Goal: Task Accomplishment & Management: Manage account settings

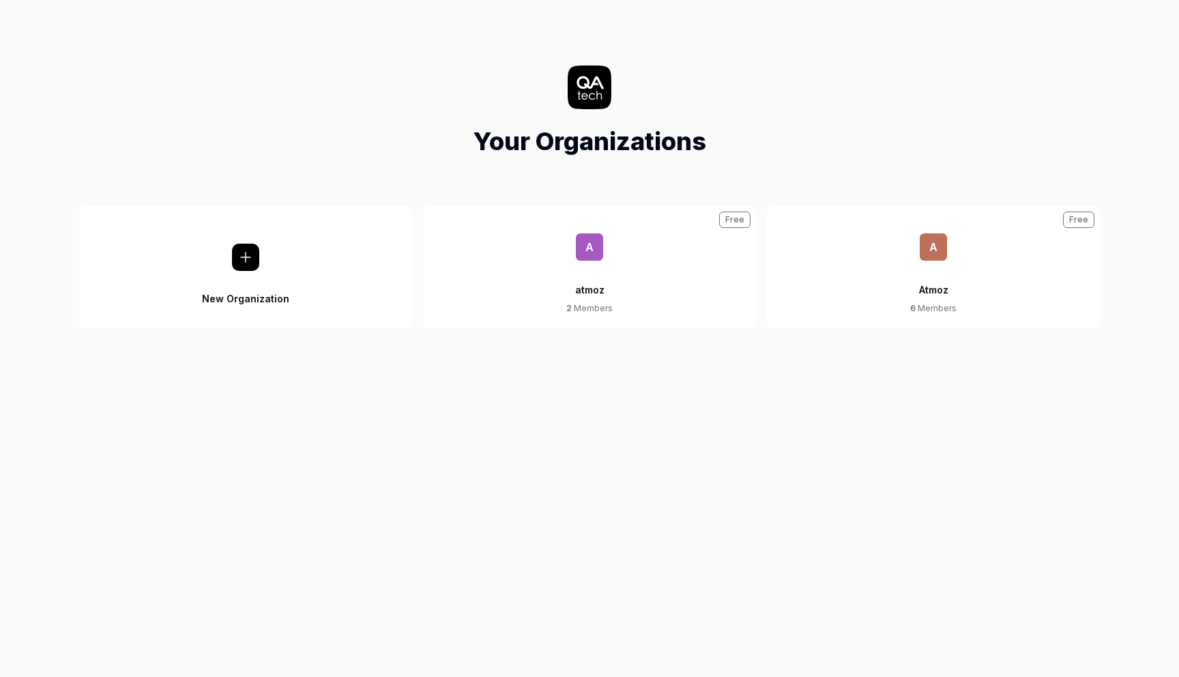
click at [935, 246] on span "A" at bounding box center [933, 246] width 27 height 27
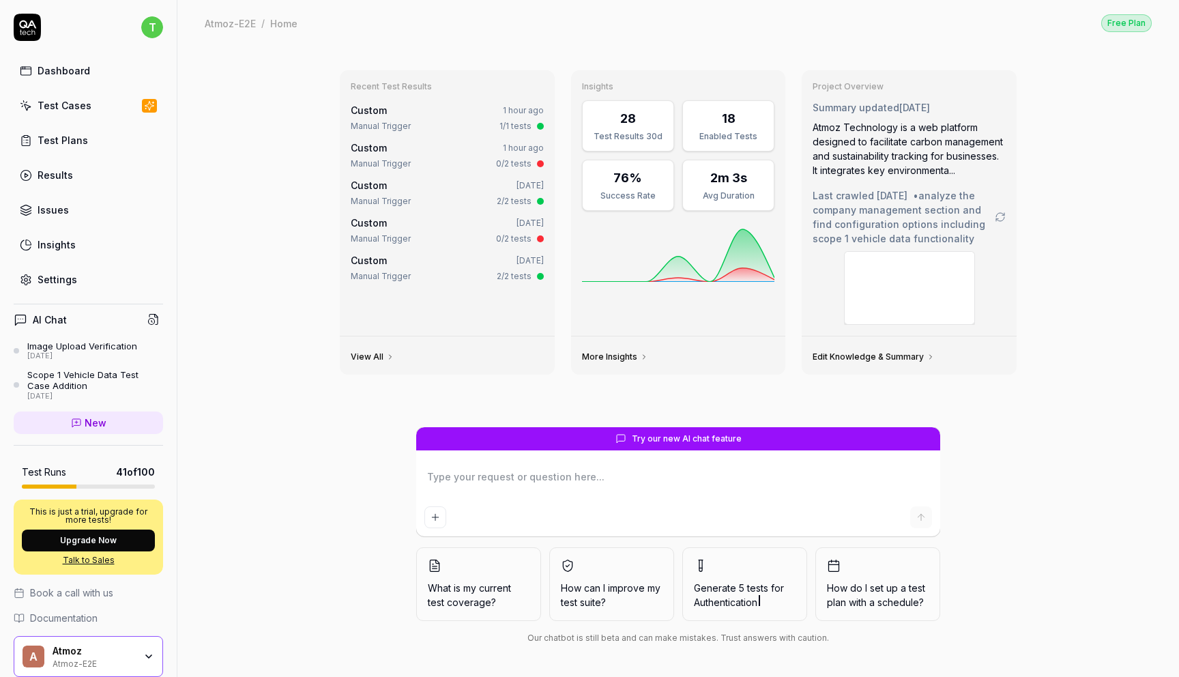
click at [87, 283] on link "Settings" at bounding box center [88, 279] width 149 height 27
type textarea "*"
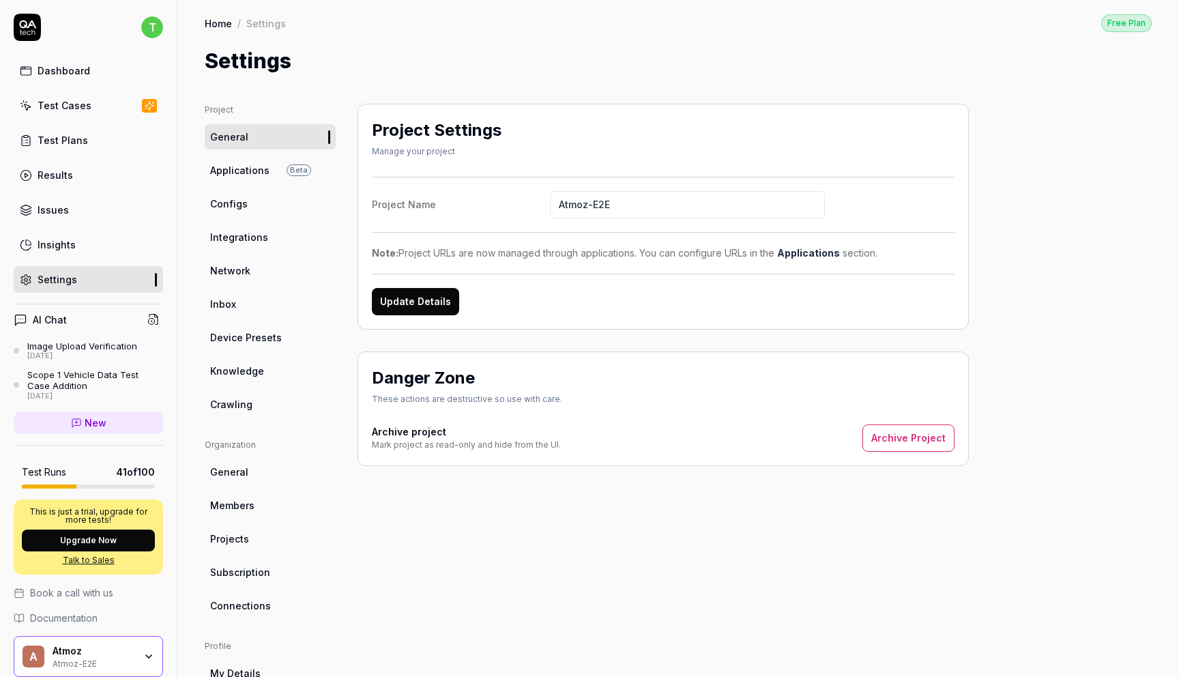
click at [266, 201] on link "Configs" at bounding box center [270, 203] width 131 height 25
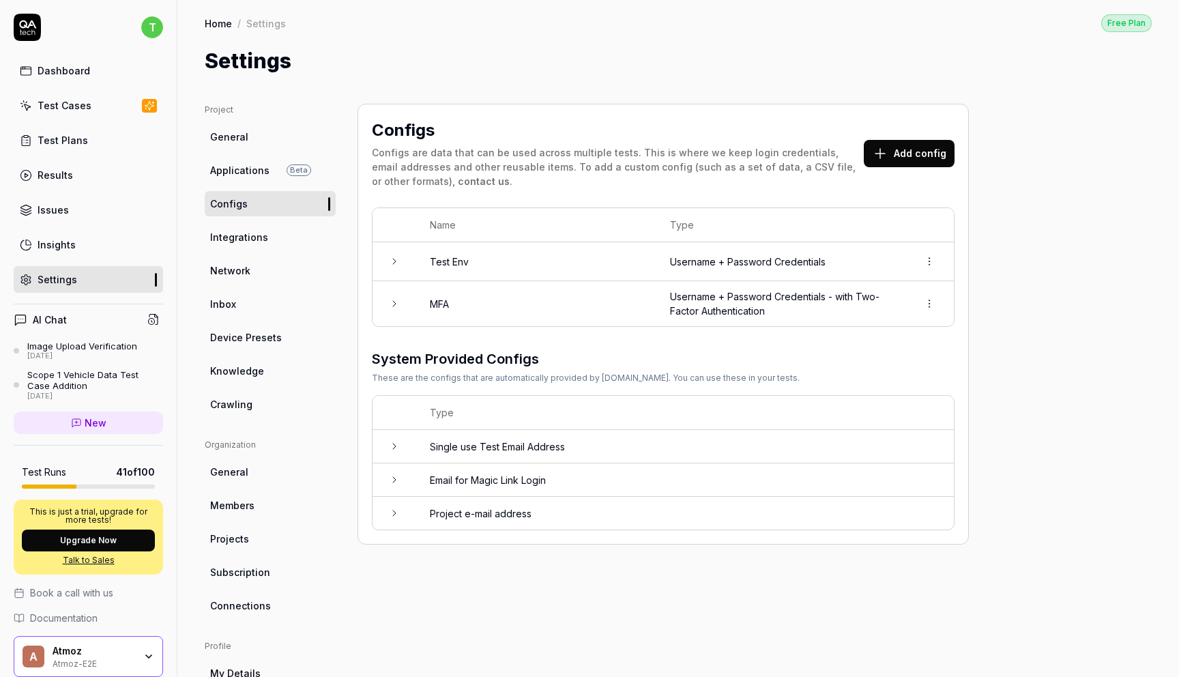
click at [396, 305] on icon at bounding box center [394, 303] width 11 height 11
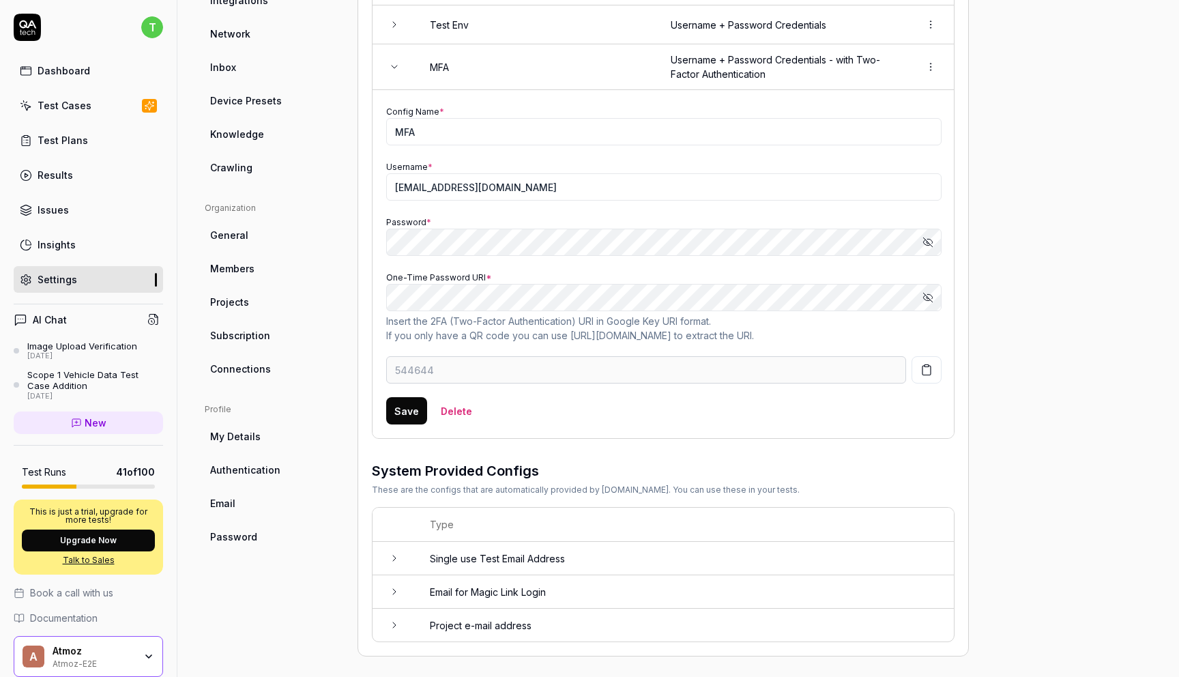
scroll to position [239, 0]
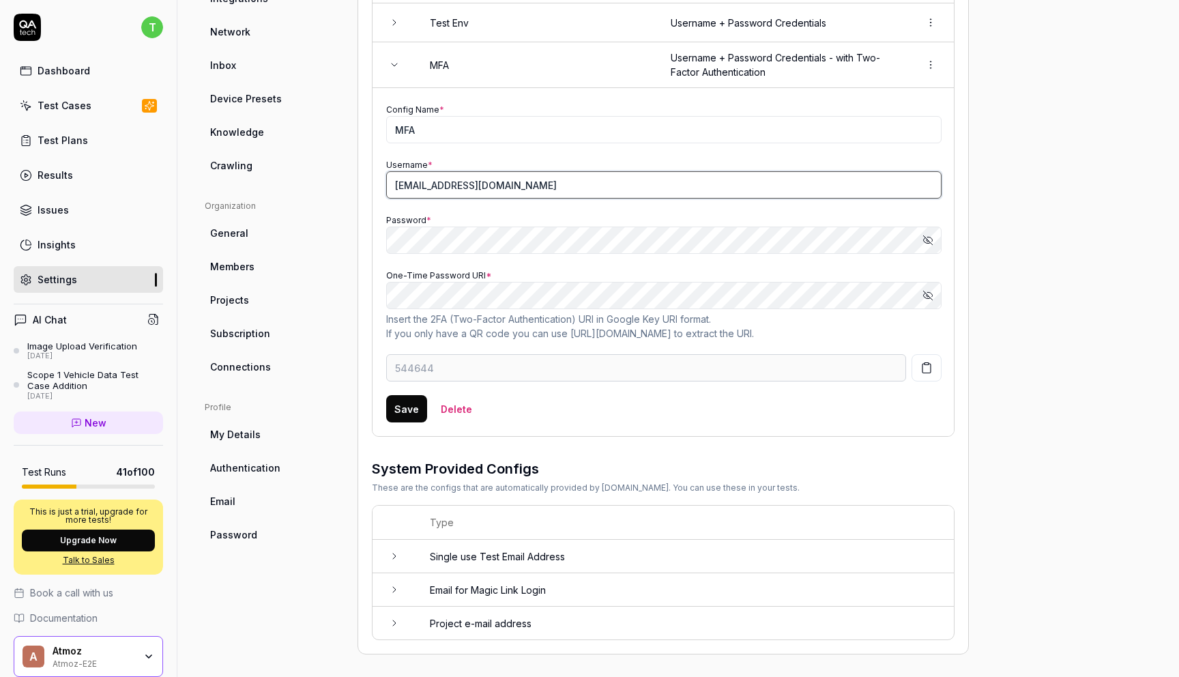
click at [561, 188] on input "[EMAIL_ADDRESS][DOMAIN_NAME]" at bounding box center [663, 184] width 555 height 27
type input "022903"
click at [930, 241] on icon "button" at bounding box center [927, 239] width 9 height 9
